Goal: Transaction & Acquisition: Purchase product/service

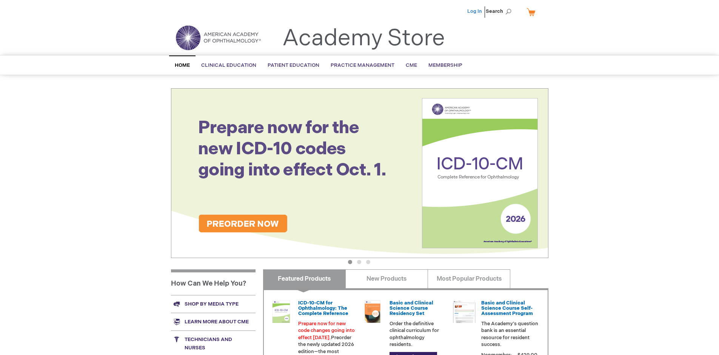
click at [475, 11] on link "Log In" at bounding box center [474, 11] width 15 height 6
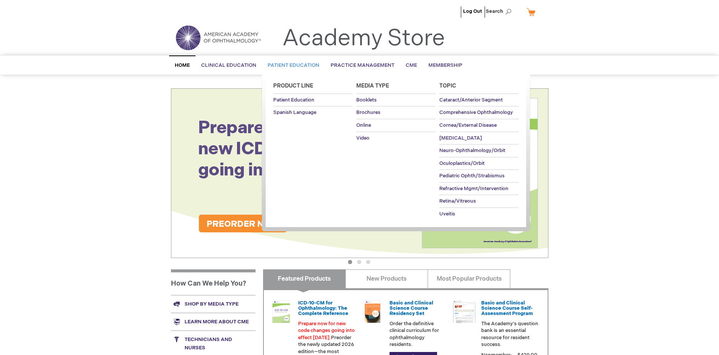
click at [291, 65] on span "Patient Education" at bounding box center [293, 65] width 52 height 6
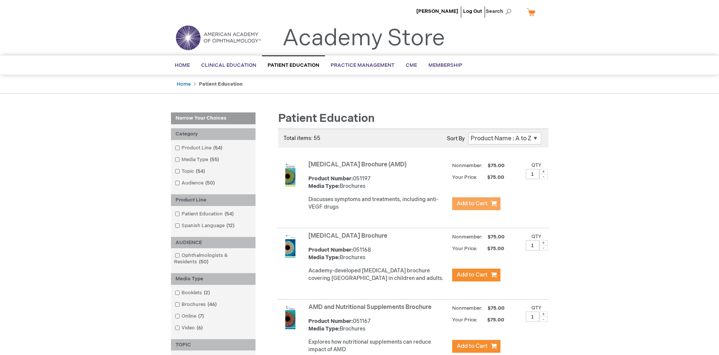
click at [476, 204] on span "Add to Cart" at bounding box center [472, 203] width 31 height 7
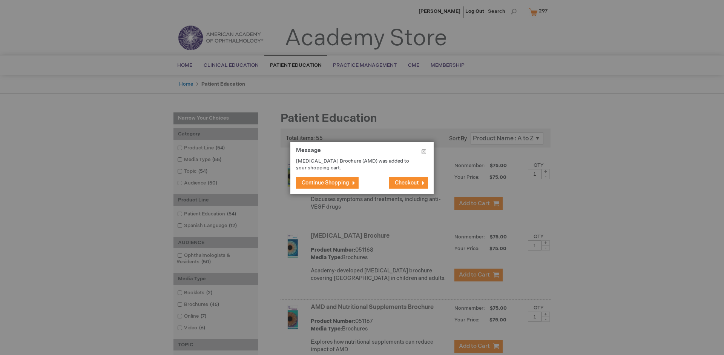
click at [326, 183] on span "Continue Shopping" at bounding box center [326, 183] width 48 height 6
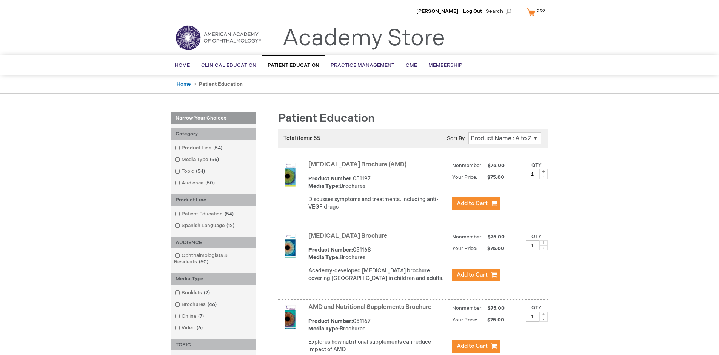
click at [371, 311] on link "AMD and Nutritional Supplements Brochure" at bounding box center [369, 307] width 123 height 7
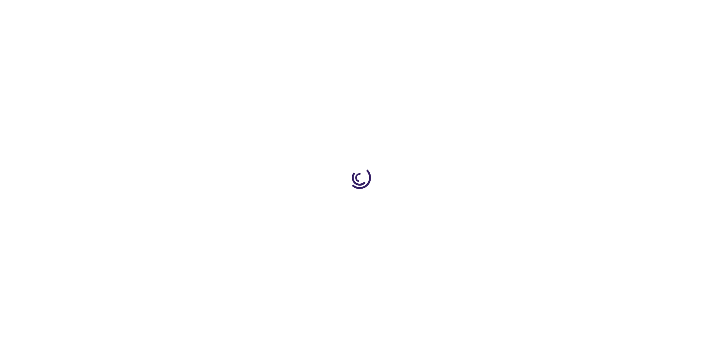
type input "1"
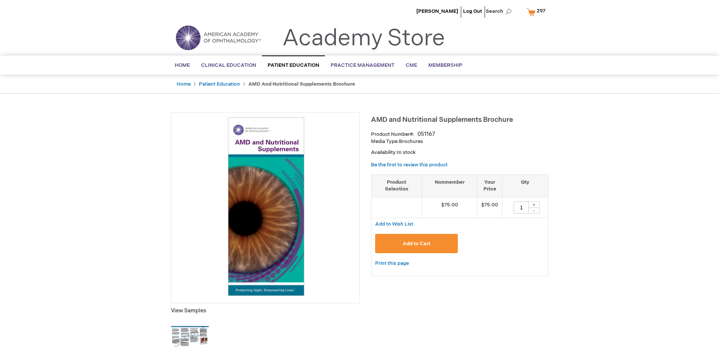
click at [416, 243] on span "Add to Cart" at bounding box center [417, 244] width 28 height 6
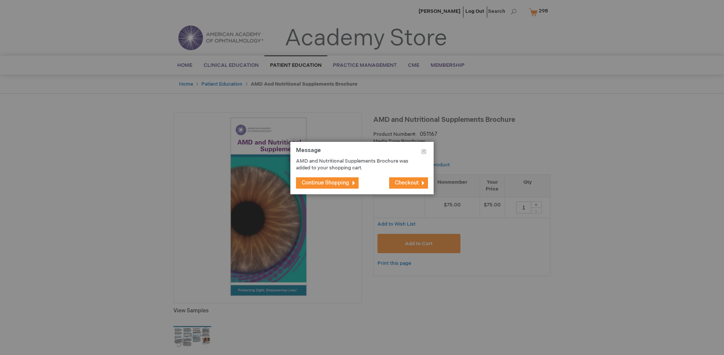
click at [326, 183] on span "Continue Shopping" at bounding box center [326, 183] width 48 height 6
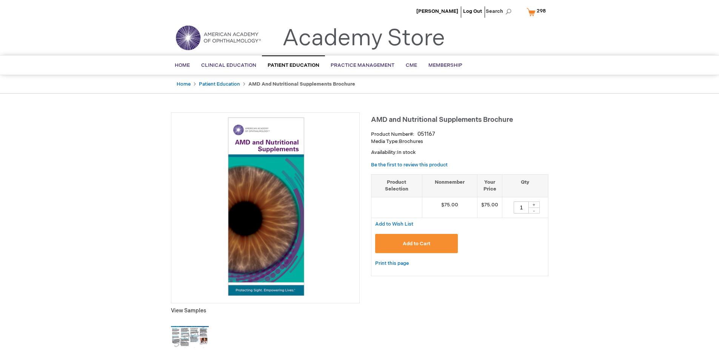
click at [537, 12] on span "298" at bounding box center [540, 11] width 9 height 6
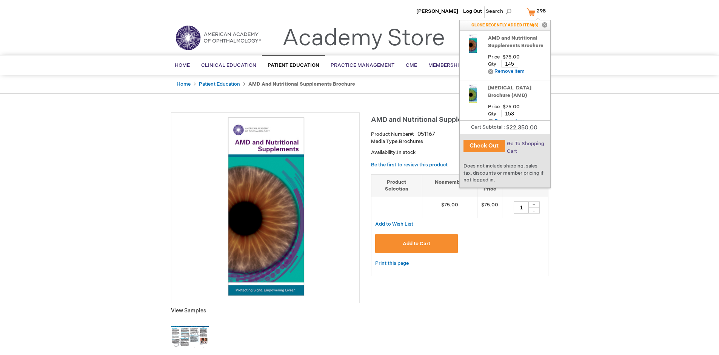
click at [524, 144] on span "Go To Shopping Cart" at bounding box center [525, 148] width 37 height 14
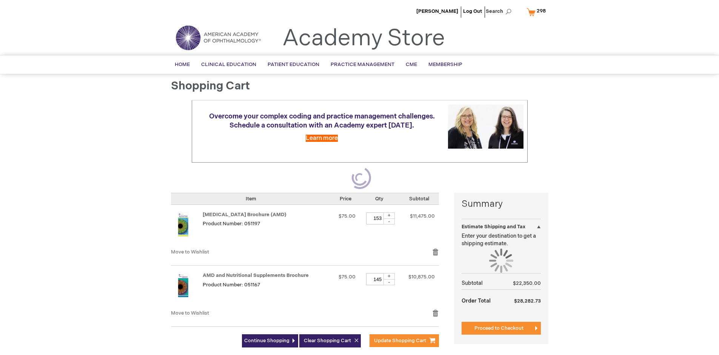
select select "US"
select select "41"
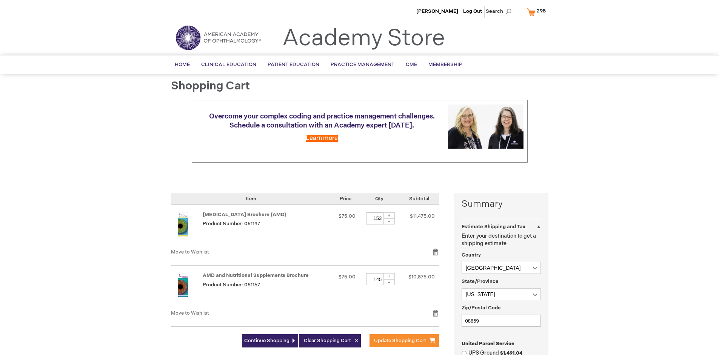
scroll to position [171, 0]
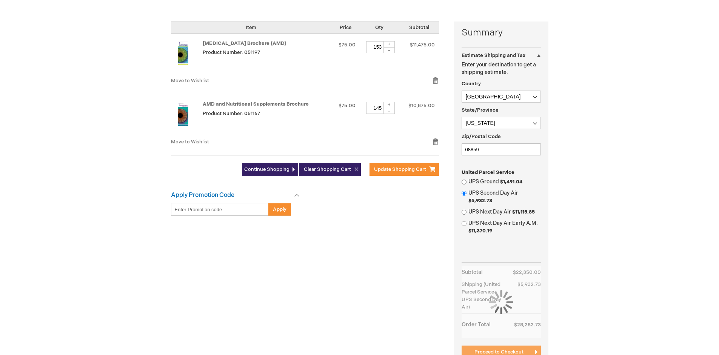
click at [498, 352] on span "Proceed to Checkout" at bounding box center [498, 352] width 49 height 6
